Goal: Navigation & Orientation: Find specific page/section

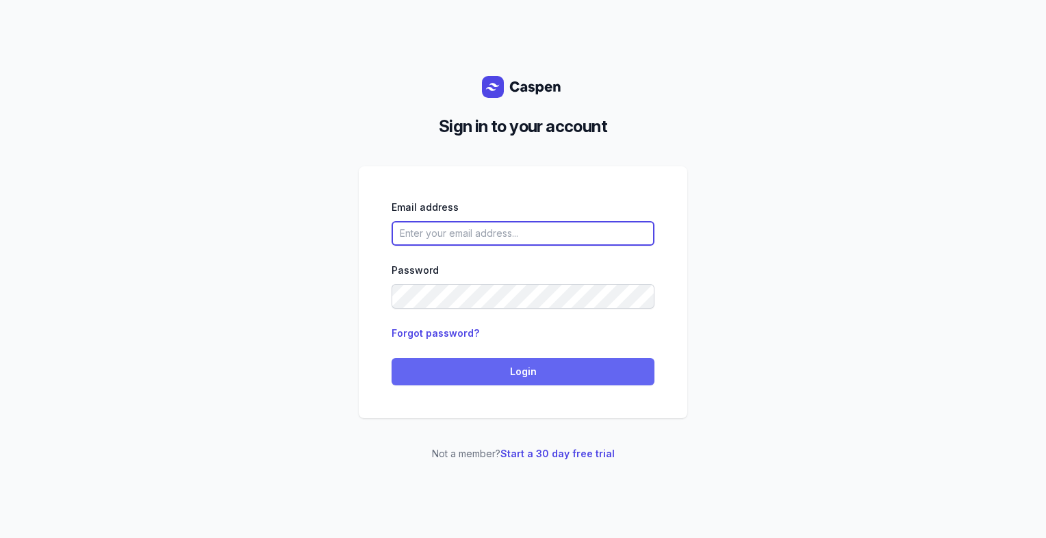
type input "[PERSON_NAME][EMAIL_ADDRESS][DOMAIN_NAME][PERSON_NAME]"
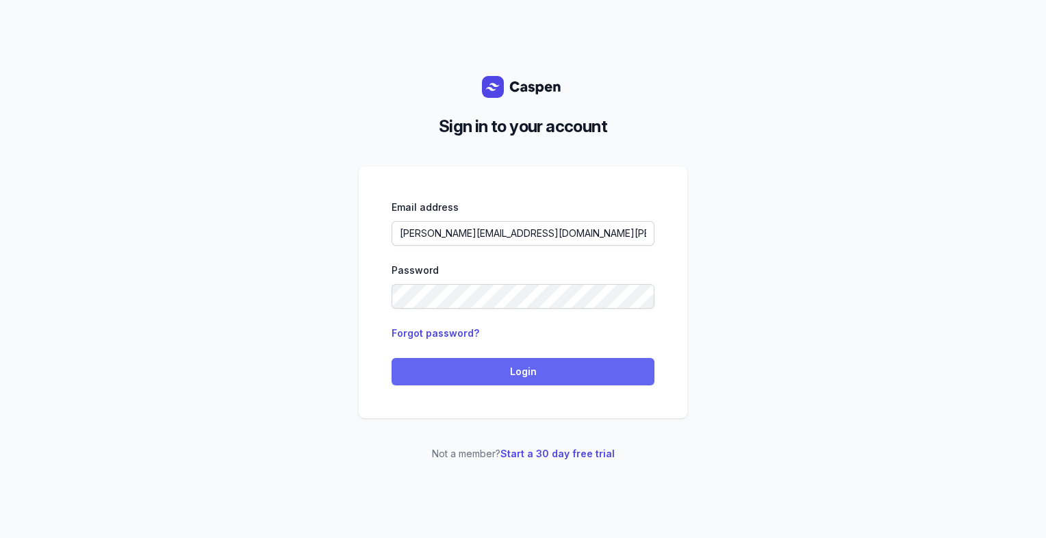
click at [533, 379] on span "Login" at bounding box center [523, 371] width 246 height 16
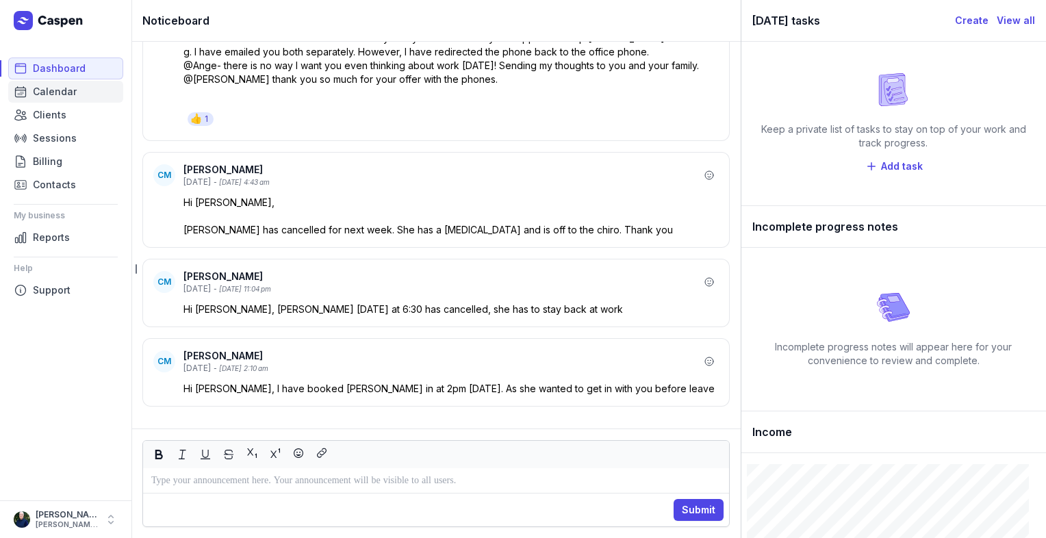
click at [54, 98] on span "Calendar" at bounding box center [55, 91] width 44 height 16
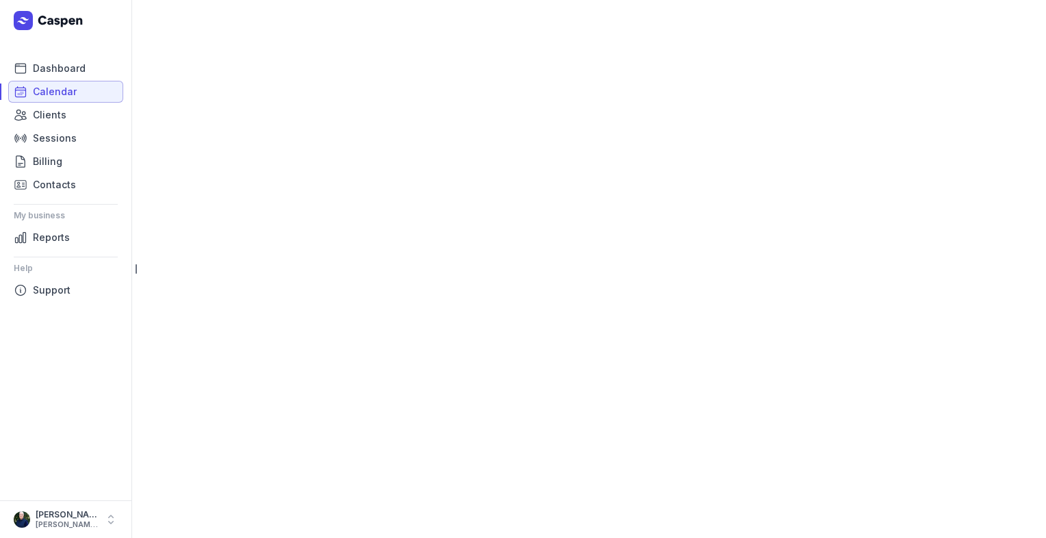
select select "week"
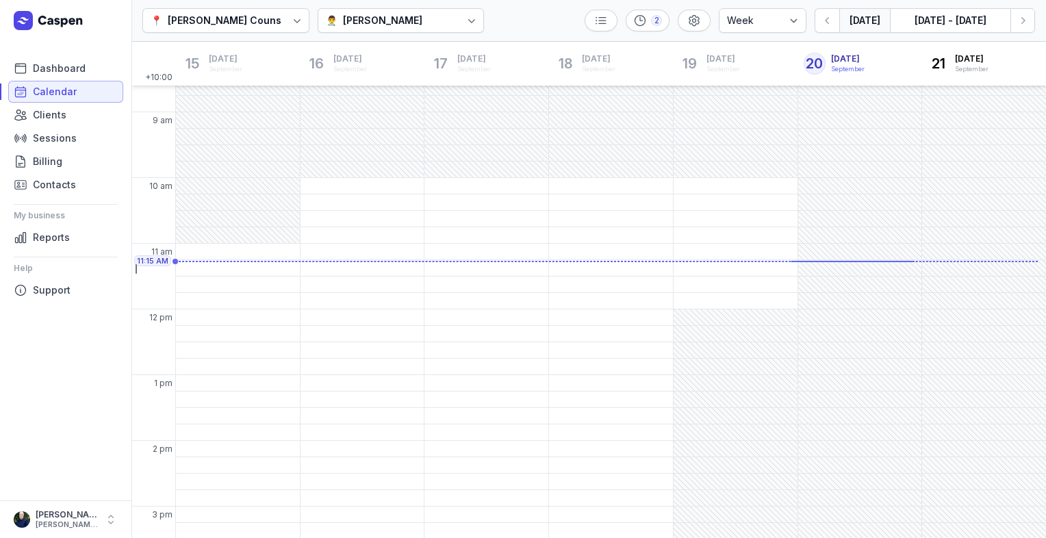
scroll to position [43, 0]
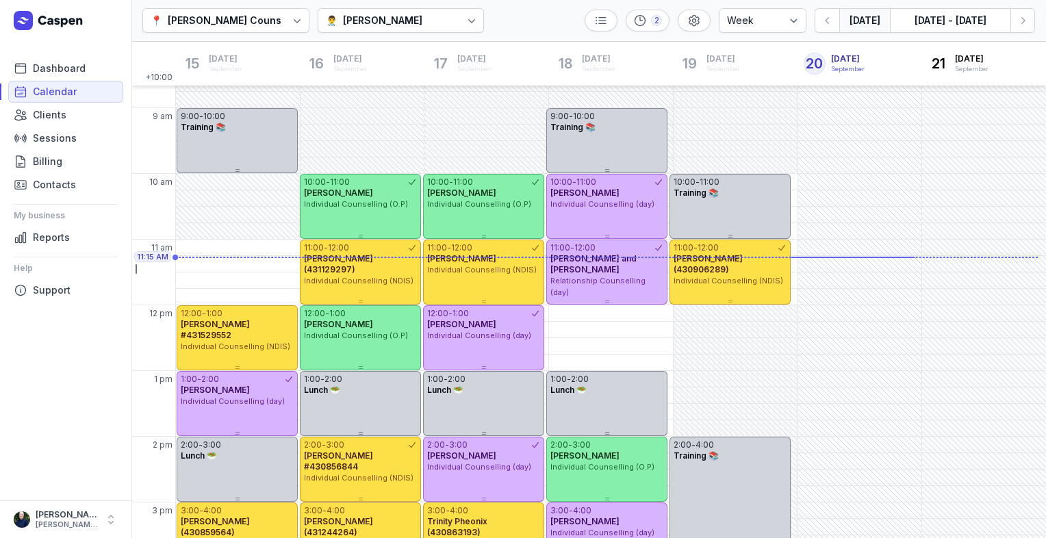
click at [361, 21] on div "Courtney McAliece" at bounding box center [382, 20] width 79 height 16
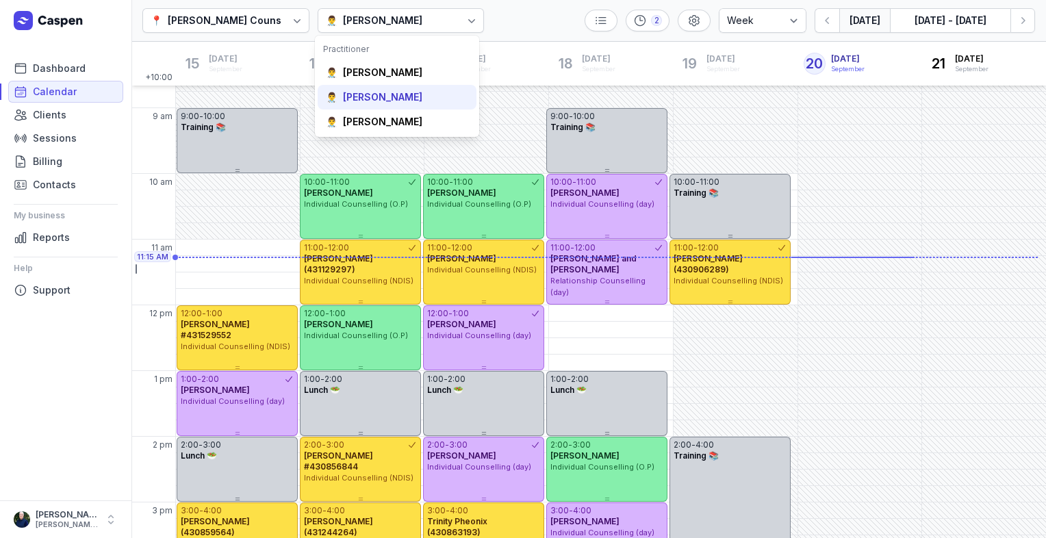
click at [348, 101] on div "Tanya Fisher" at bounding box center [382, 97] width 79 height 14
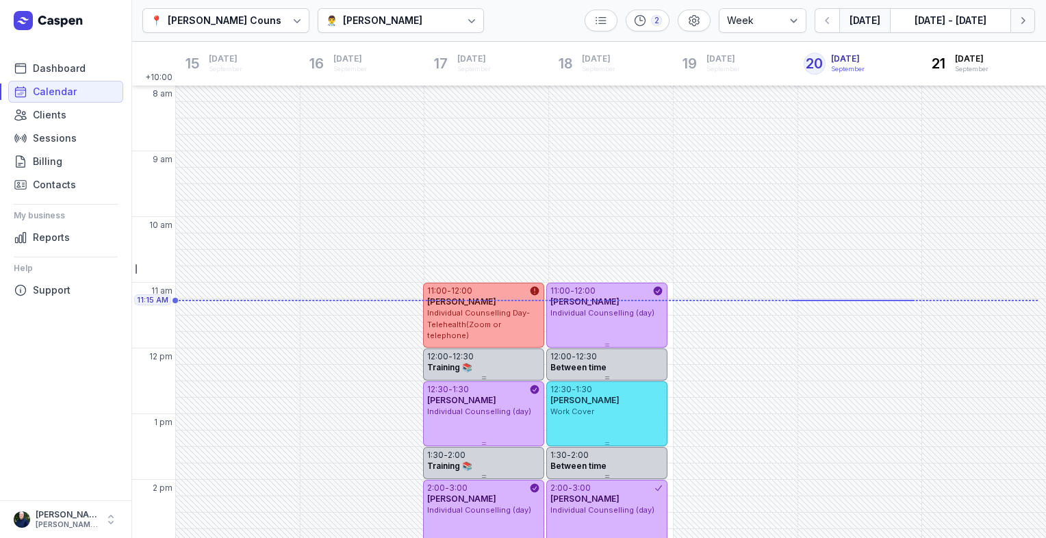
click at [1025, 27] on icon "button" at bounding box center [1022, 21] width 14 height 14
